Goal: Task Accomplishment & Management: Use online tool/utility

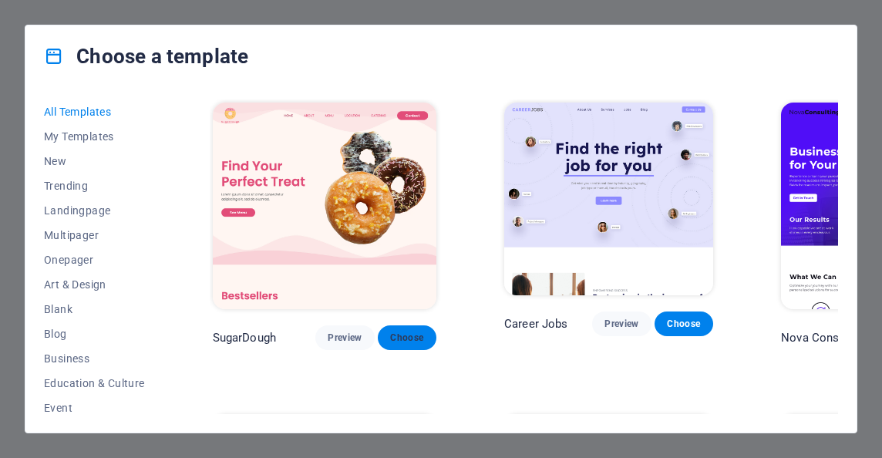
click at [390, 332] on span "Choose" at bounding box center [407, 338] width 34 height 12
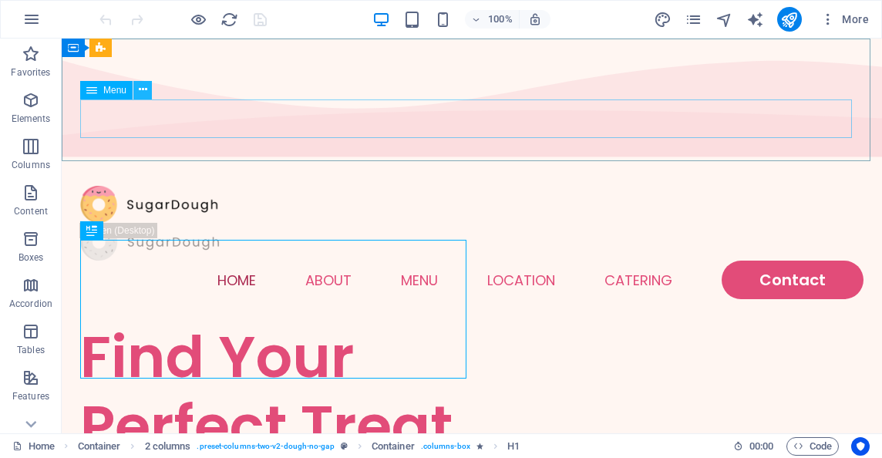
click at [144, 88] on icon at bounding box center [143, 90] width 8 height 16
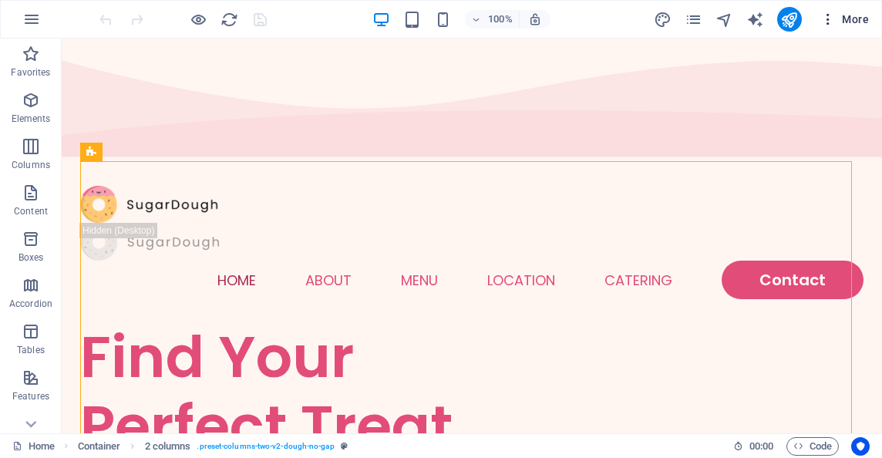
click at [853, 15] on span "More" at bounding box center [845, 19] width 49 height 15
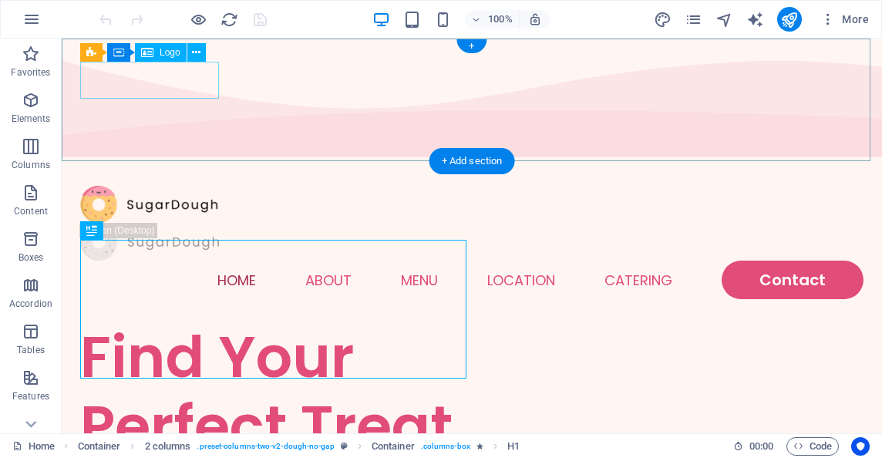
click at [188, 186] on div at bounding box center [472, 205] width 784 height 38
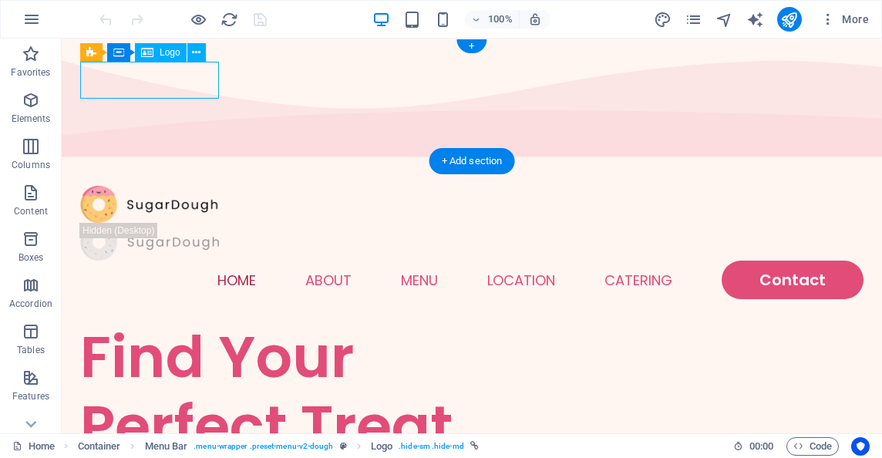
click at [204, 186] on div at bounding box center [472, 205] width 784 height 38
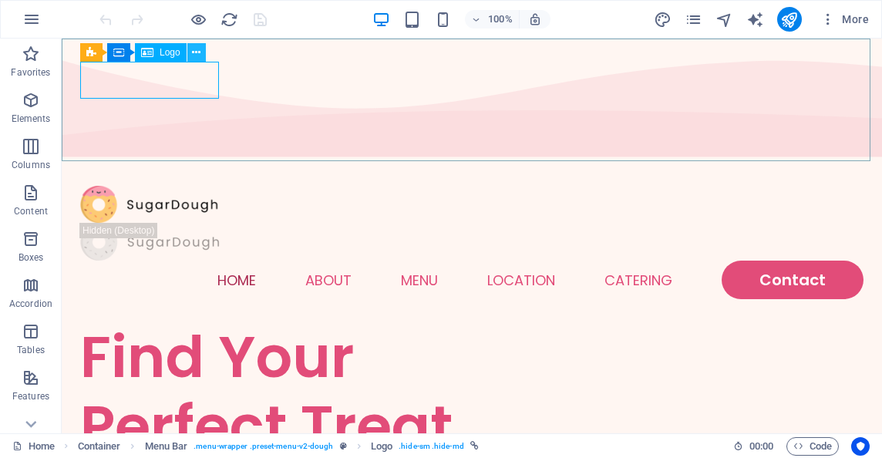
click at [193, 54] on icon at bounding box center [196, 53] width 8 height 16
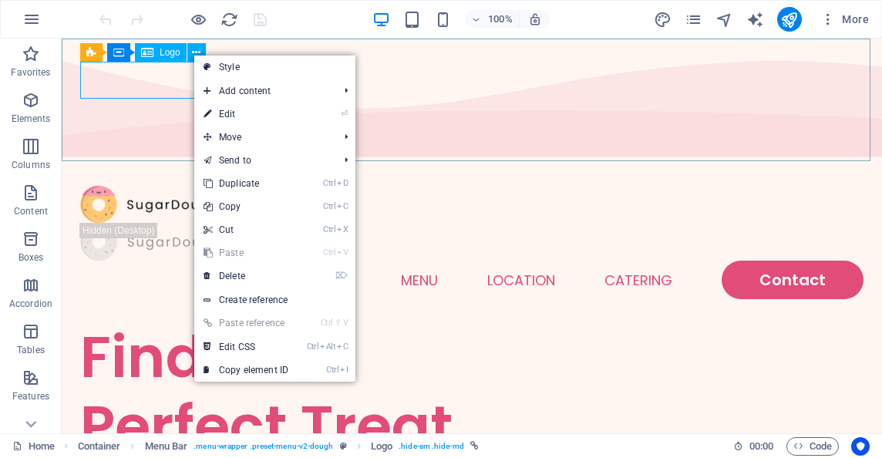
click at [168, 56] on span "Logo" at bounding box center [170, 52] width 21 height 9
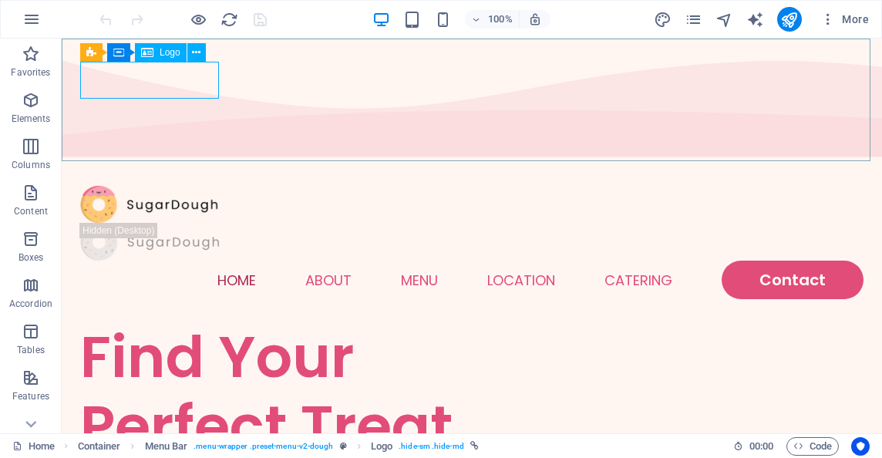
click at [168, 56] on span "Logo" at bounding box center [170, 52] width 21 height 9
select select "px"
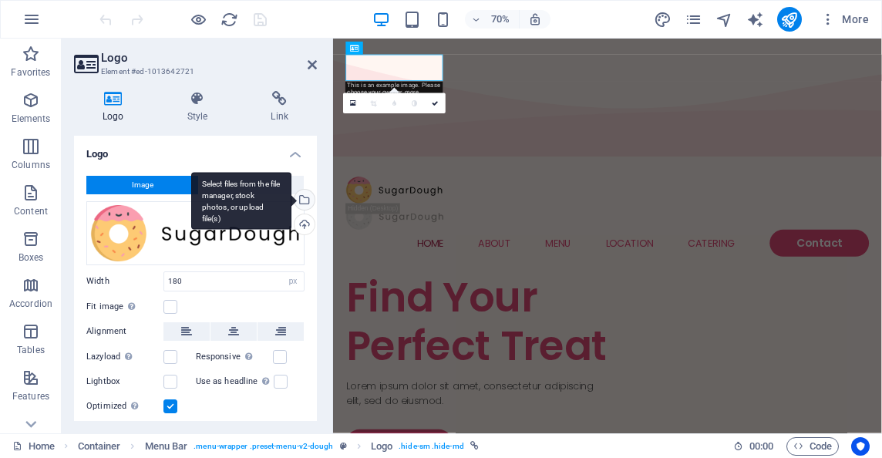
click at [302, 200] on div "Select files from the file manager, stock photos, or upload file(s)" at bounding box center [303, 201] width 23 height 23
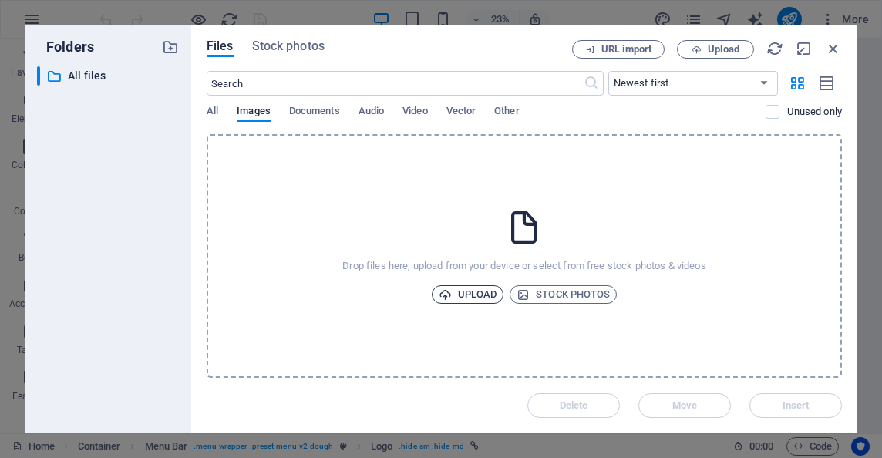
click at [476, 299] on span "Upload" at bounding box center [468, 294] width 59 height 19
